Goal: Navigation & Orientation: Find specific page/section

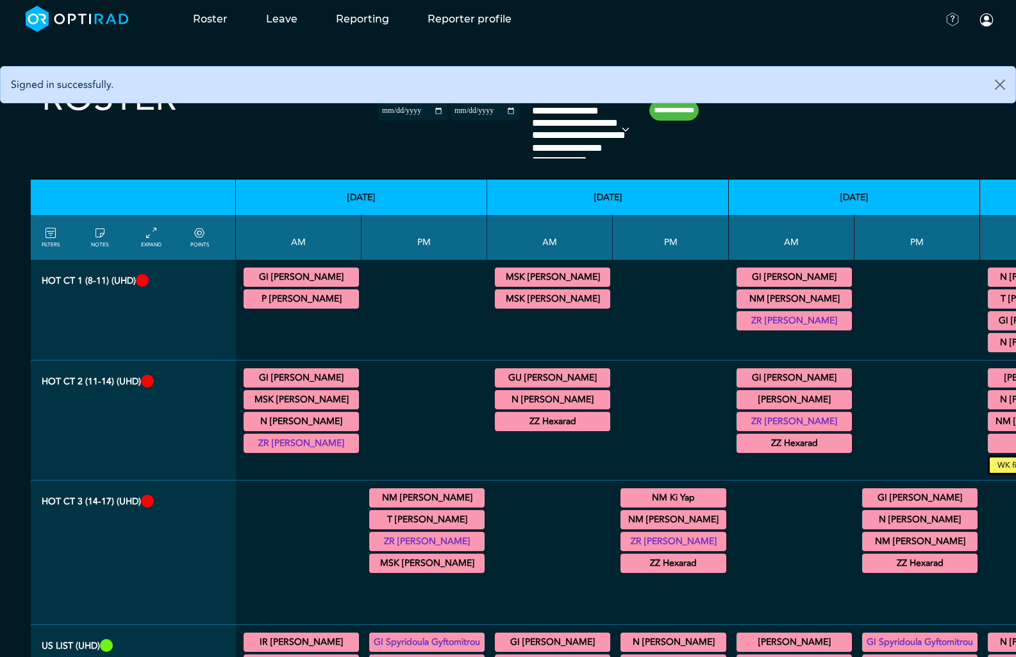
select select
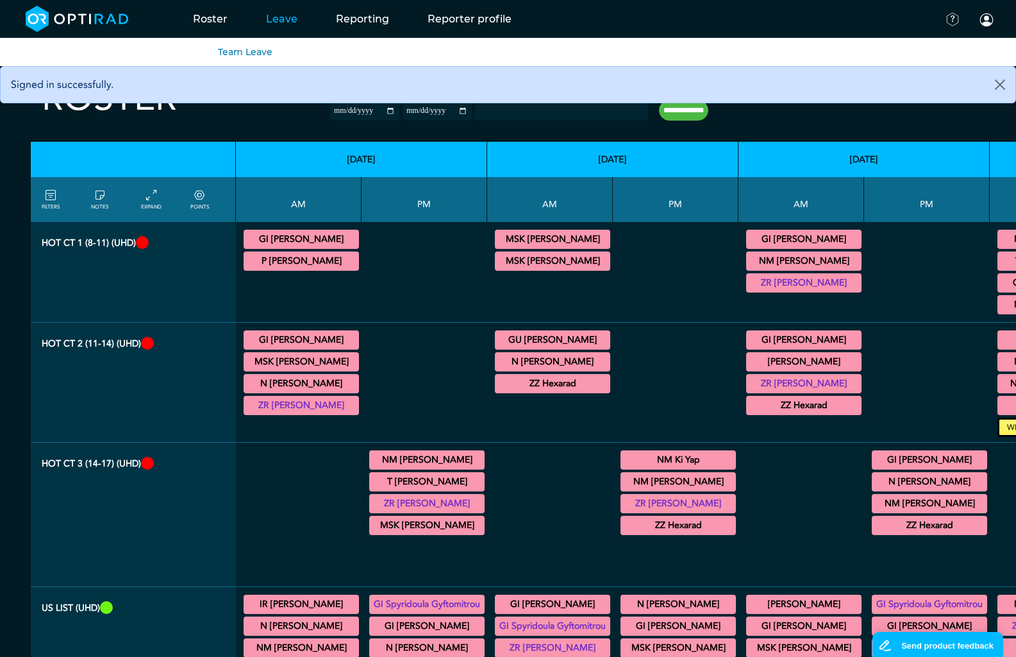
click at [281, 21] on link "Leave" at bounding box center [282, 19] width 70 height 51
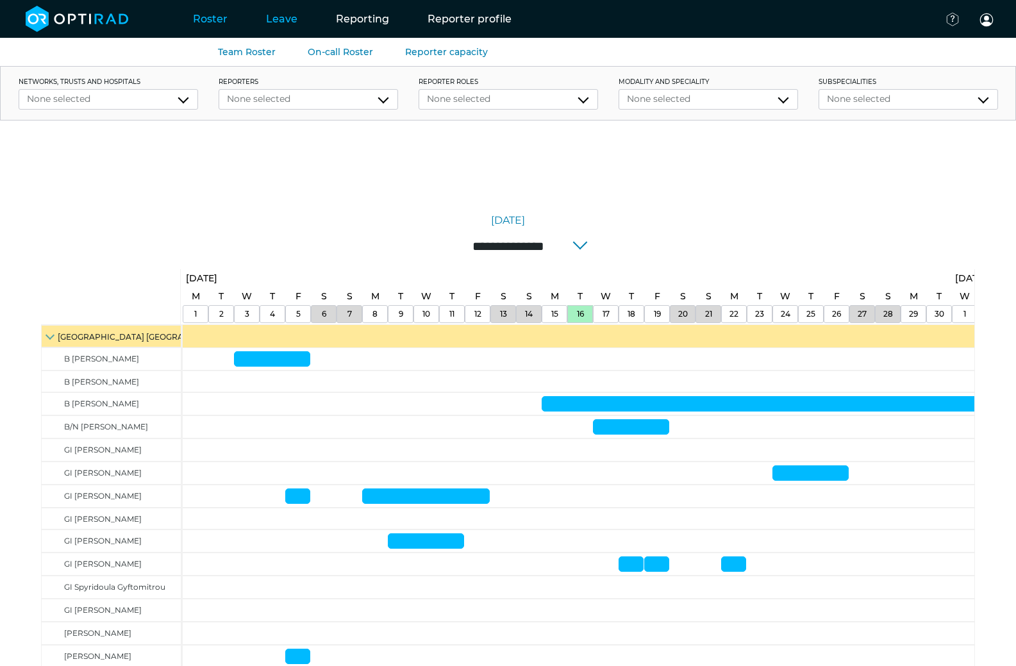
click at [198, 17] on link "Roster" at bounding box center [210, 19] width 73 height 51
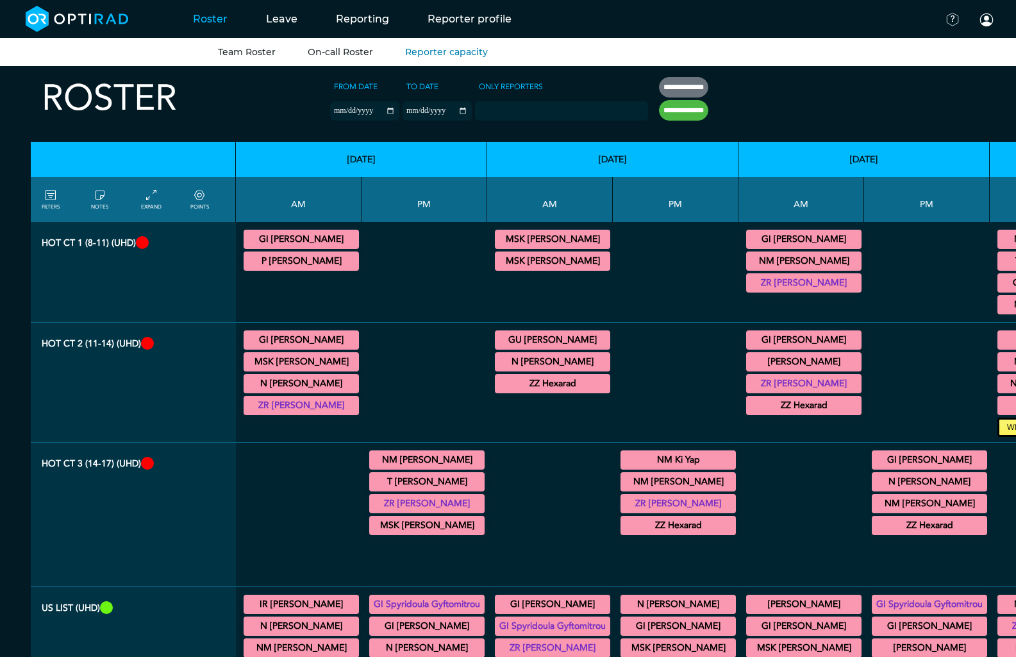
click at [326, 49] on link "On-call Roster" at bounding box center [340, 52] width 65 height 12
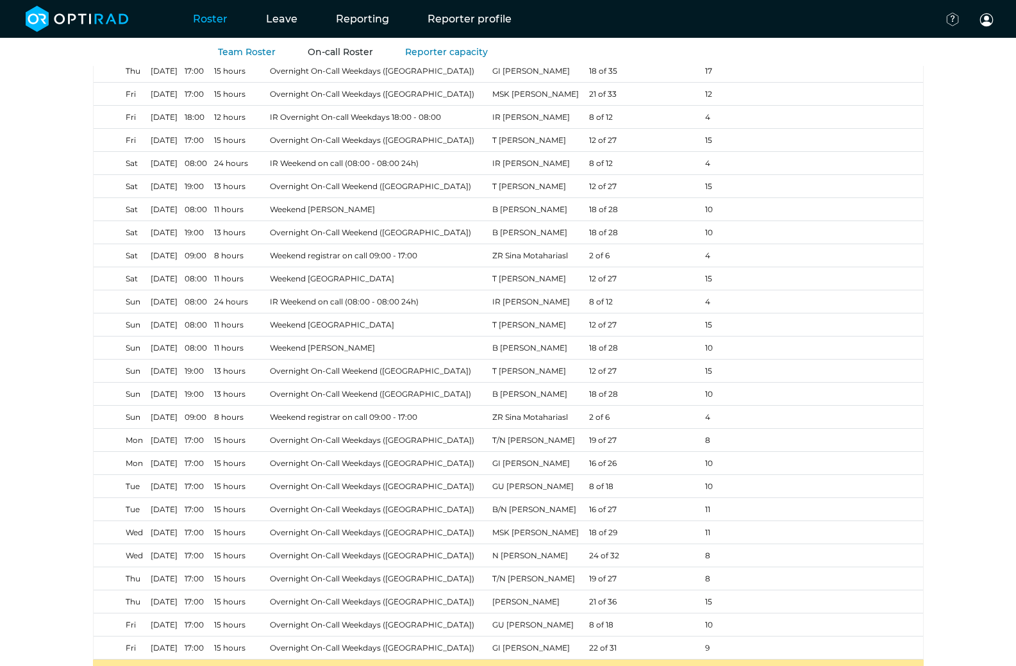
scroll to position [4937, 0]
